Goal: Navigation & Orientation: Find specific page/section

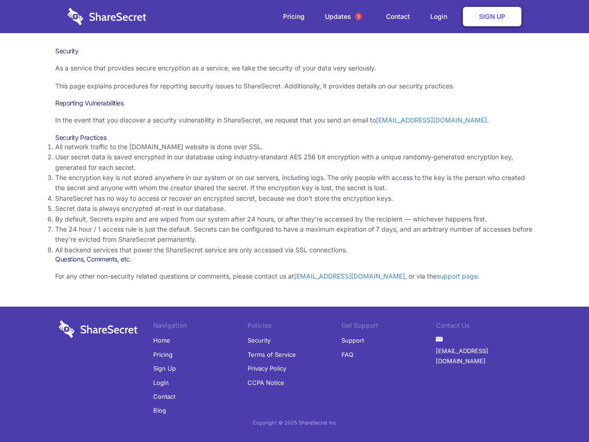
click at [295, 221] on li "By default, Secrets expire and are wiped from our system after 24 hours, or aft…" at bounding box center [294, 219] width 479 height 10
click at [359, 17] on span "1" at bounding box center [358, 16] width 7 height 7
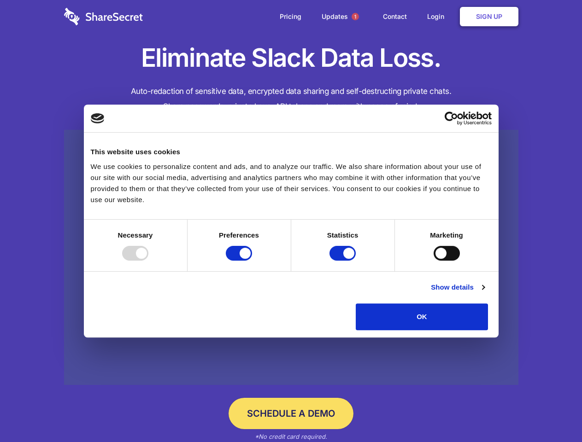
click at [148, 261] on div at bounding box center [135, 253] width 26 height 15
click at [252, 261] on input "Preferences" at bounding box center [239, 253] width 26 height 15
checkbox input "false"
click at [344, 261] on input "Statistics" at bounding box center [342, 253] width 26 height 15
checkbox input "false"
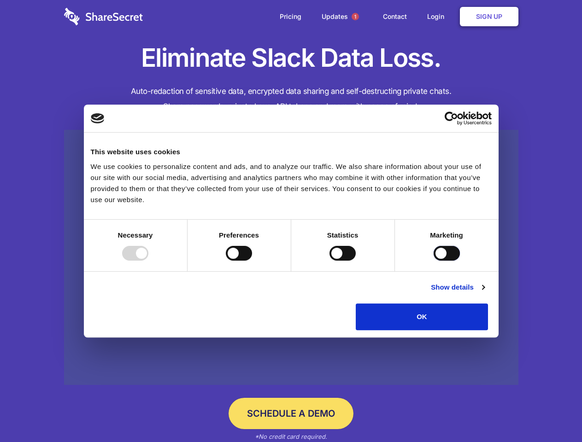
click at [433, 261] on input "Marketing" at bounding box center [446, 253] width 26 height 15
checkbox input "true"
click at [484, 293] on link "Show details" at bounding box center [457, 287] width 53 height 11
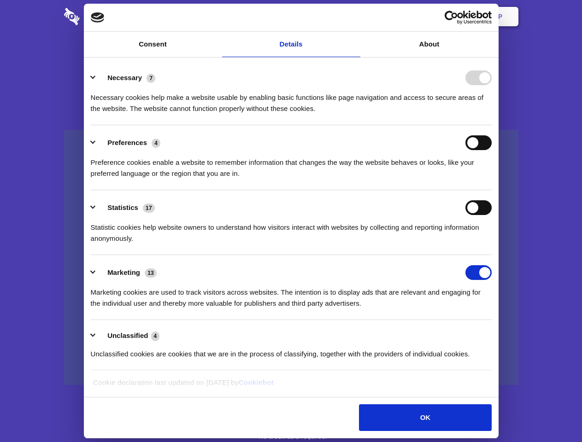
click at [491, 125] on li "Necessary 7 Necessary cookies help make a website usable by enabling basic func…" at bounding box center [291, 92] width 401 height 65
click at [355, 17] on span "1" at bounding box center [354, 16] width 7 height 7
